Goal: Download file/media

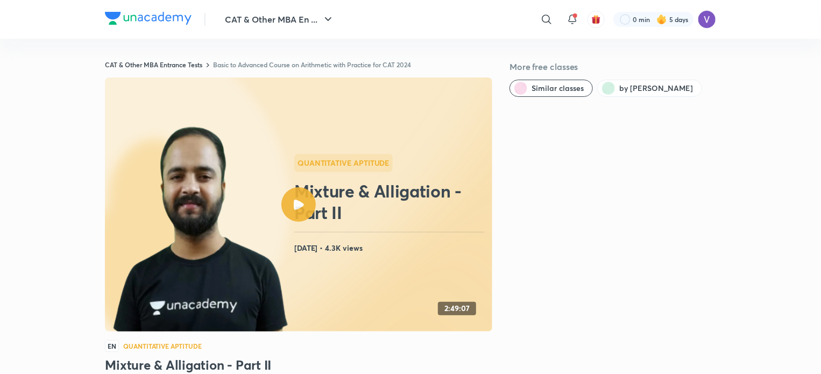
click at [284, 62] on link "Basic to Advanced Course on Arithmetic with Practice for CAT 2024" at bounding box center [312, 64] width 198 height 9
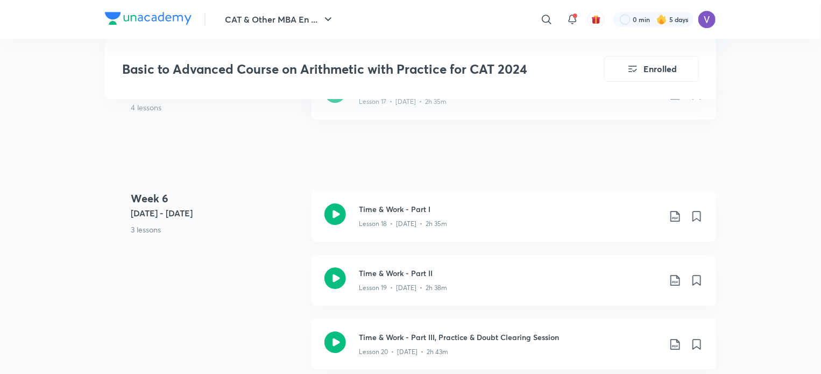
scroll to position [1750, 0]
click at [680, 212] on icon at bounding box center [675, 216] width 13 height 13
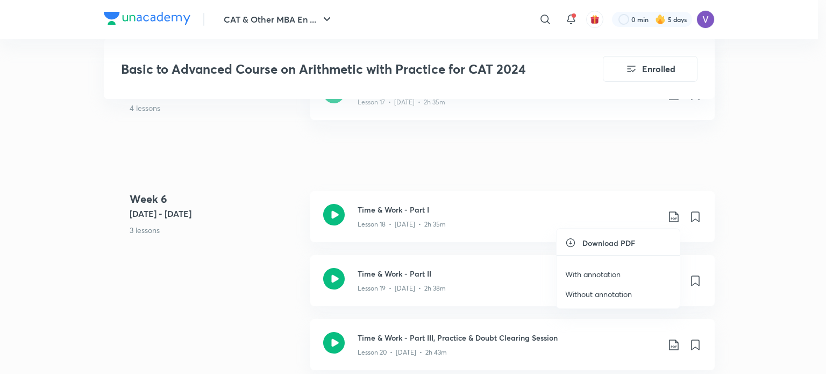
click at [613, 271] on p "With annotation" at bounding box center [592, 273] width 55 height 11
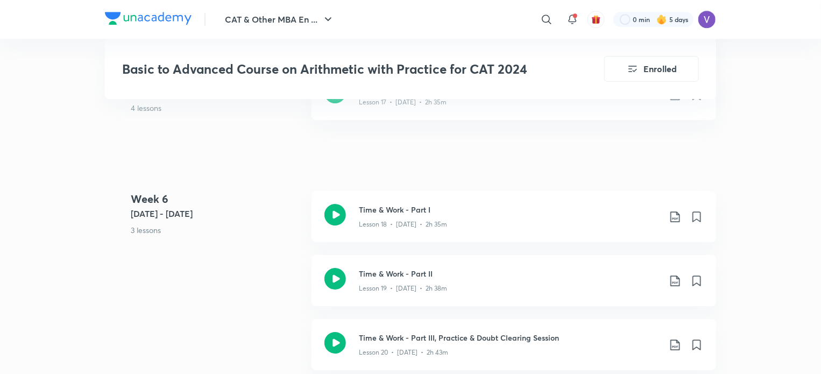
click at [674, 280] on icon at bounding box center [675, 280] width 13 height 13
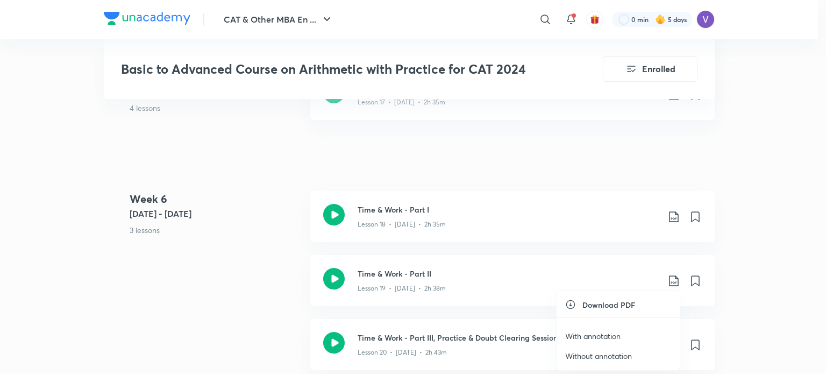
click at [622, 332] on li "With annotation" at bounding box center [618, 336] width 123 height 20
click at [614, 336] on p "With annotation" at bounding box center [592, 335] width 55 height 11
